Goal: Task Accomplishment & Management: Use online tool/utility

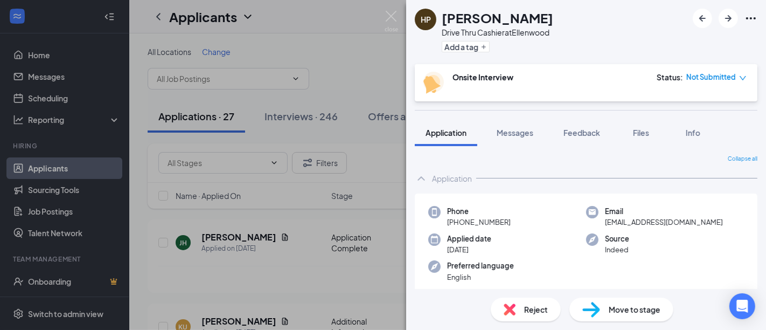
click at [734, 81] on span "Not Submitted" at bounding box center [712, 77] width 50 height 11
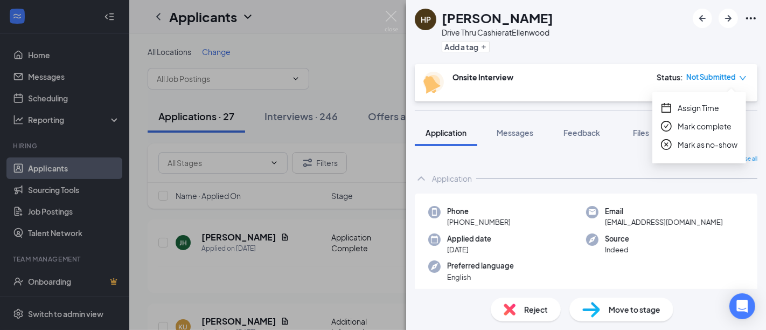
click at [703, 107] on span "Assign Time" at bounding box center [699, 108] width 42 height 12
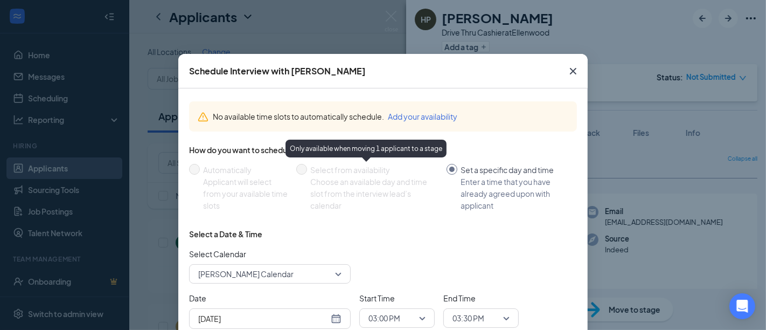
scroll to position [85, 0]
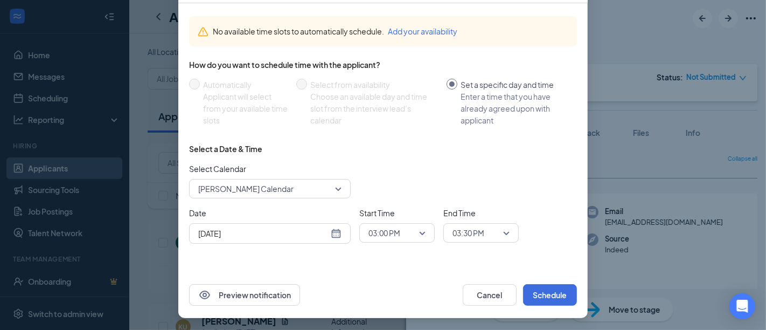
click at [333, 232] on div "Aug 26, 2025" at bounding box center [269, 233] width 143 height 12
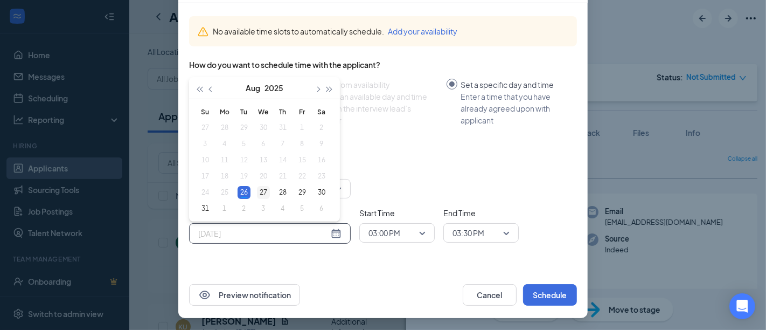
type input "Aug 27, 2025"
click at [258, 190] on div "27" at bounding box center [263, 192] width 13 height 13
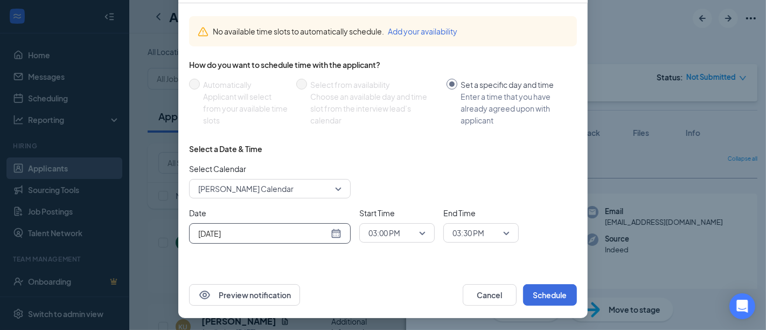
click at [415, 237] on span "03:00 PM" at bounding box center [397, 233] width 57 height 16
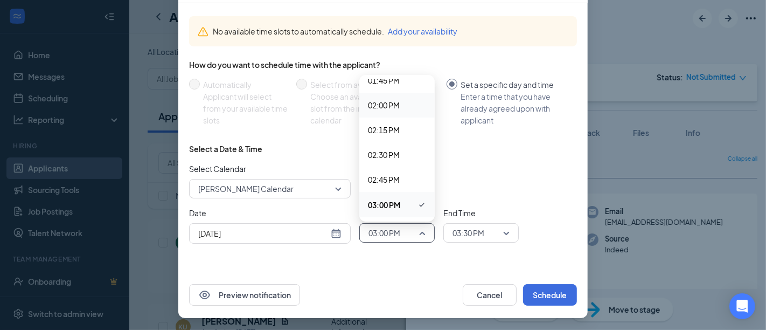
click at [397, 107] on span "02:00 PM" at bounding box center [397, 105] width 58 height 12
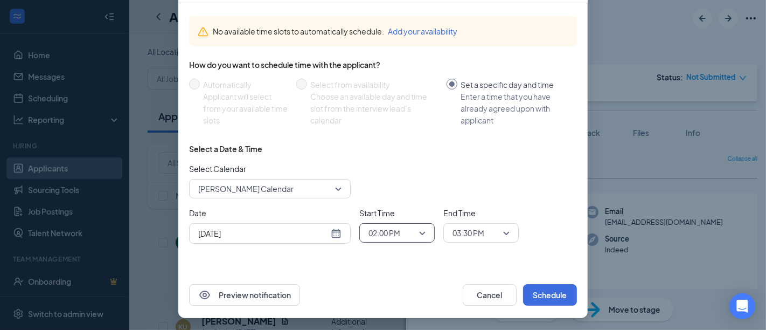
click at [491, 236] on span "03:30 PM" at bounding box center [476, 233] width 47 height 16
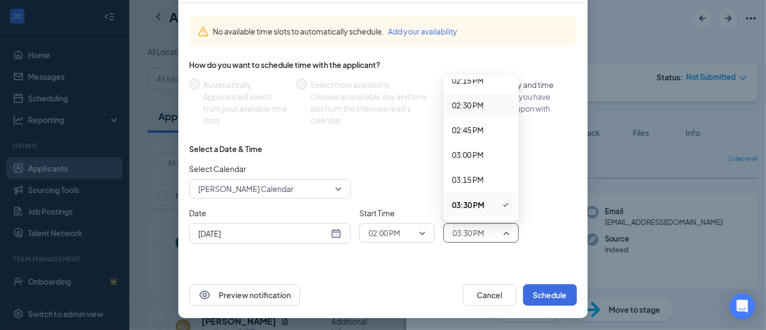
click at [479, 108] on span "02:30 PM" at bounding box center [468, 105] width 32 height 12
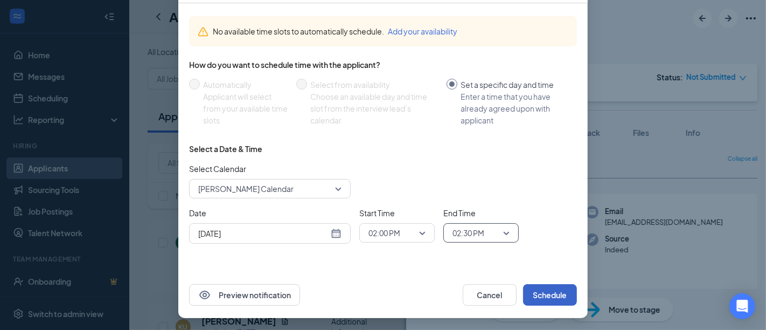
click at [547, 288] on button "Schedule" at bounding box center [550, 295] width 54 height 22
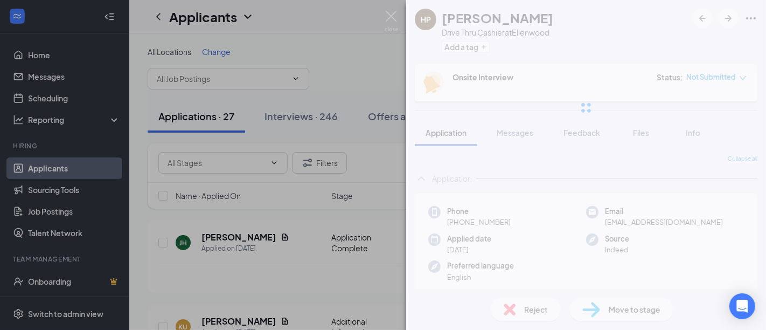
scroll to position [31, 0]
